Goal: Transaction & Acquisition: Purchase product/service

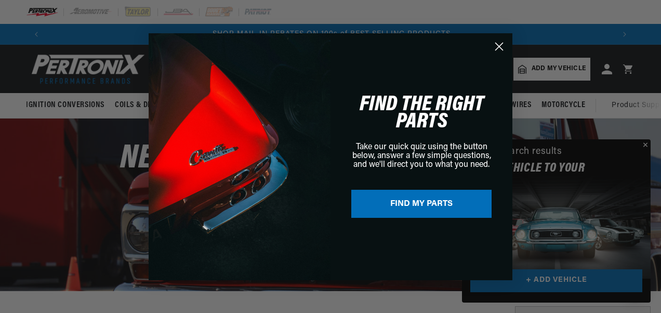
scroll to position [0, 567]
click at [499, 47] on icon "Close dialog" at bounding box center [499, 46] width 18 height 18
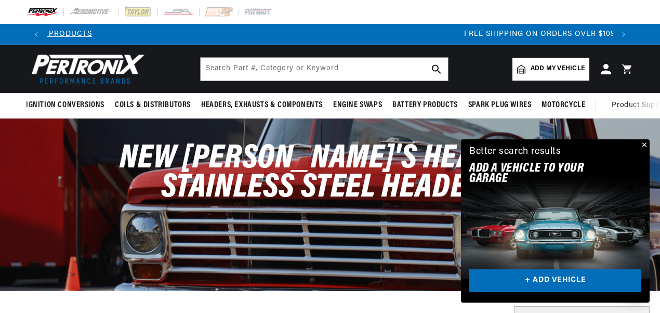
scroll to position [0, 1132]
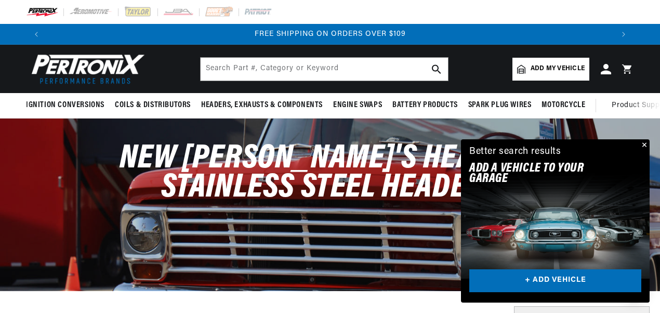
click at [541, 71] on span "Add my vehicle" at bounding box center [557, 69] width 54 height 10
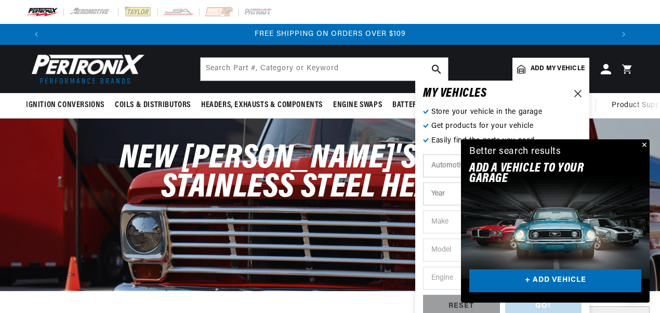
drag, startPoint x: 644, startPoint y: 144, endPoint x: 638, endPoint y: 145, distance: 5.7
click at [643, 144] on button "Close" at bounding box center [643, 145] width 12 height 12
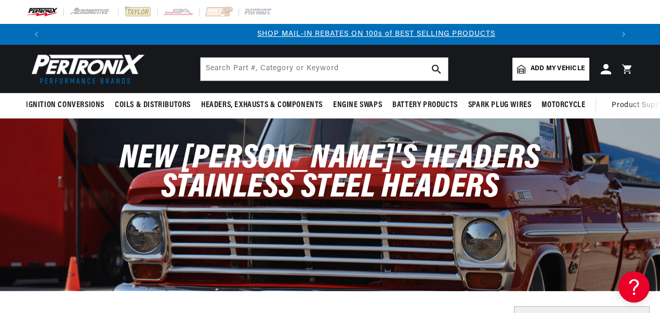
click at [573, 64] on span "Add my vehicle" at bounding box center [557, 69] width 54 height 10
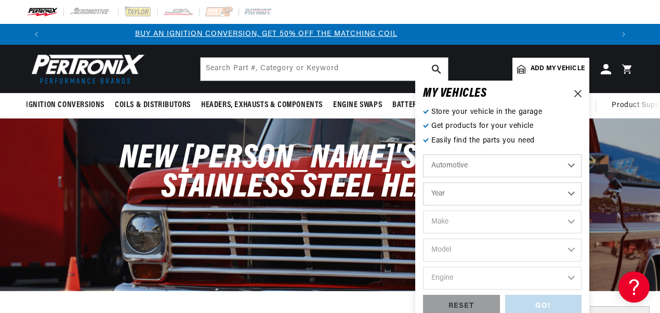
scroll to position [0, 0]
click at [460, 192] on select "Year 2022 2021 2020 2019 2018 2017 2016 2015 2014 2013 2012 2011 2010 2009 2008…" at bounding box center [502, 193] width 158 height 23
select select "2007"
click at [423, 182] on select "Year 2022 2021 2020 2019 2018 2017 2016 2015 2014 2013 2012 2011 2010 2009 2008…" at bounding box center [502, 193] width 158 height 23
select select "2007"
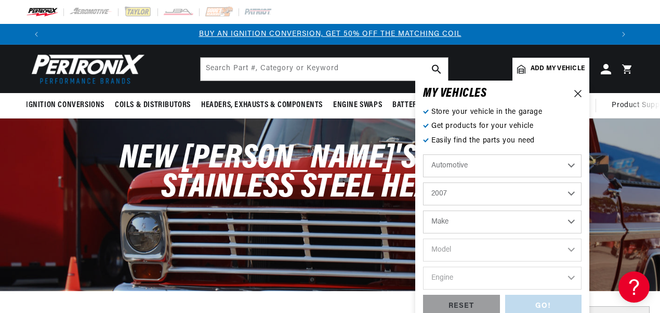
click at [456, 219] on select "Make Avanti Buick Cadillac Chevrolet Chrysler Dodge Ford GMC Hummer Isuzu Jeep …" at bounding box center [502, 221] width 158 height 23
select select "Ford"
click at [423, 210] on select "Make Avanti Buick Cadillac Chevrolet Chrysler Dodge Ford GMC Hummer Isuzu Jeep …" at bounding box center [502, 221] width 158 height 23
select select "Ford"
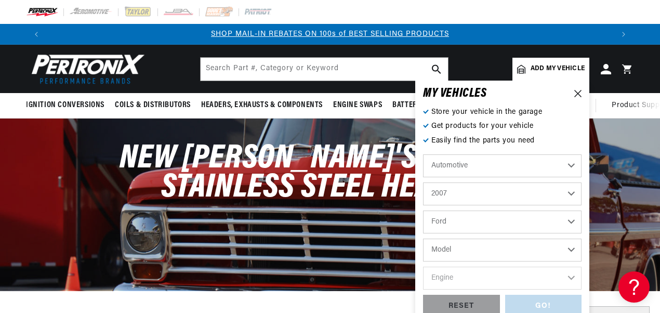
click at [563, 247] on select "Model Crown Victoria E-150 E-250 E-350 Super Duty E-450 Super Duty Expedition E…" at bounding box center [502, 249] width 158 height 23
select select "Mustang"
click at [423, 238] on select "Model Crown Victoria E-150 E-250 E-350 Super Duty E-450 Super Duty Expedition E…" at bounding box center [502, 249] width 158 height 23
select select "Mustang"
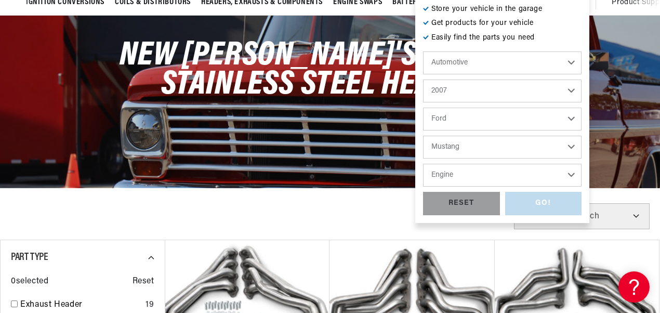
scroll to position [104, 0]
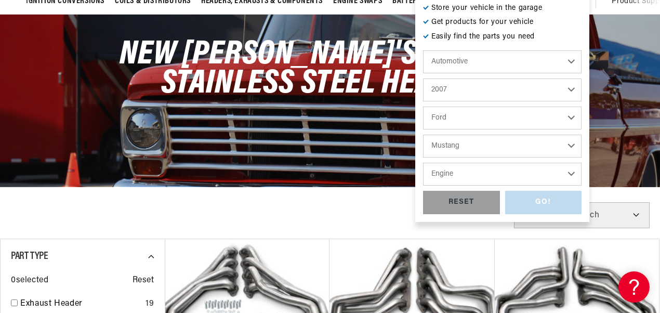
click at [512, 180] on select "Engine 4.0L 4.6L 5.4L" at bounding box center [502, 174] width 158 height 23
select select "4.6L"
click at [423, 163] on select "Engine 4.0L 4.6L 5.4L" at bounding box center [502, 174] width 158 height 23
select select "4.6L"
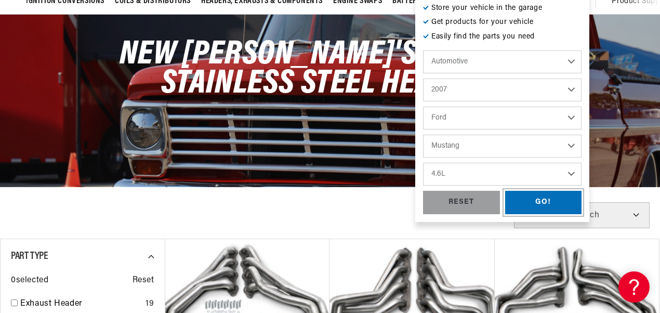
click at [526, 208] on div "GO!" at bounding box center [543, 202] width 77 height 23
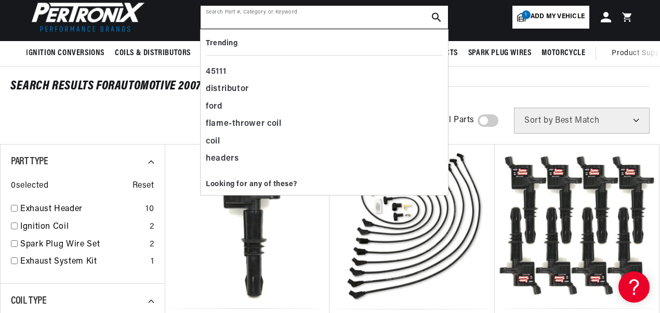
click at [233, 21] on input "text" at bounding box center [323, 17] width 247 height 23
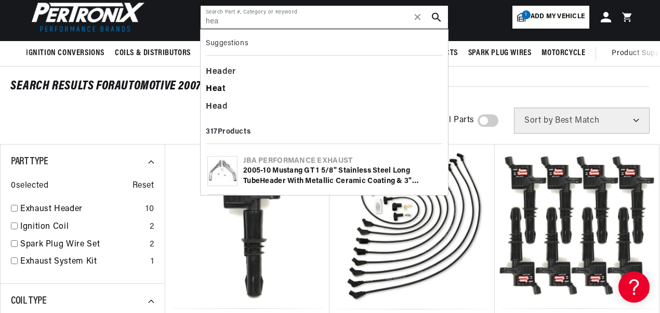
scroll to position [0, 1132]
click at [219, 74] on b "Hea" at bounding box center [214, 72] width 17 height 8
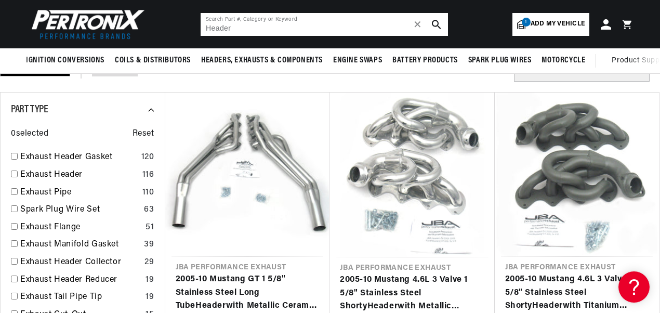
scroll to position [0, 1132]
type input "H"
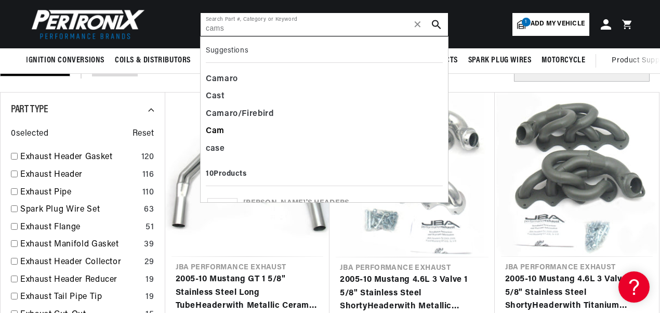
scroll to position [0, 0]
click at [218, 131] on div "Cam" at bounding box center [324, 132] width 237 height 18
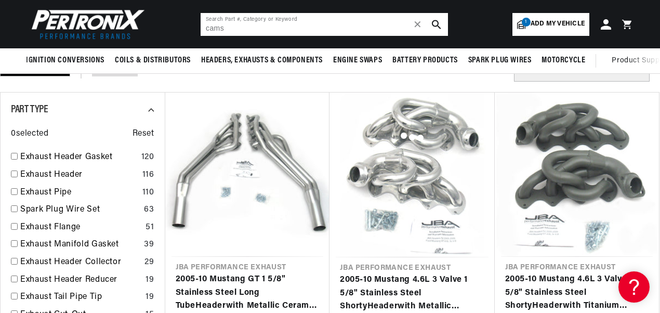
type input "Cam"
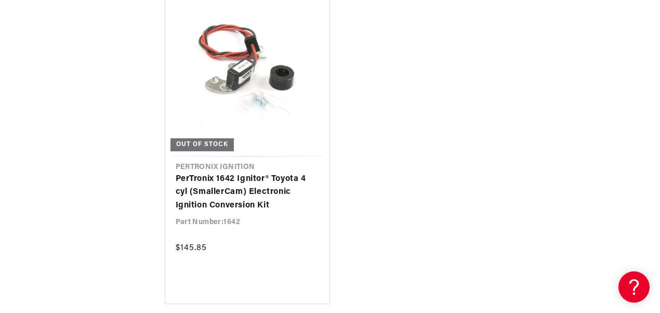
scroll to position [0, 566]
